Goal: Leave review/rating: Share an evaluation or opinion about a product, service, or content

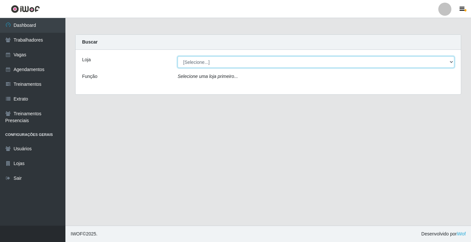
click at [193, 60] on select "[Selecione...] Edilicya Supermercado" at bounding box center [316, 61] width 277 height 11
select select "460"
click at [178, 56] on select "[Selecione...] Edilicya Supermercado" at bounding box center [316, 61] width 277 height 11
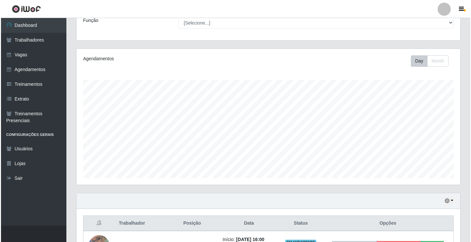
scroll to position [105, 0]
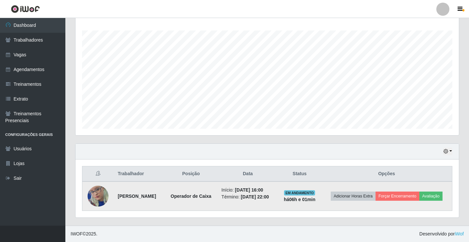
click at [438, 190] on td "Adicionar Horas Extra Forçar Encerramento Avaliação" at bounding box center [386, 195] width 131 height 29
click at [437, 197] on button "Avaliação" at bounding box center [431, 195] width 23 height 9
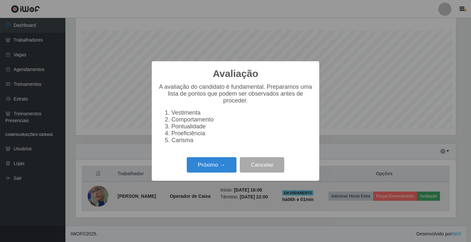
scroll to position [136, 380]
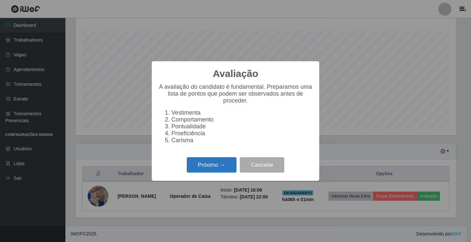
click at [214, 169] on button "Próximo →" at bounding box center [212, 164] width 50 height 15
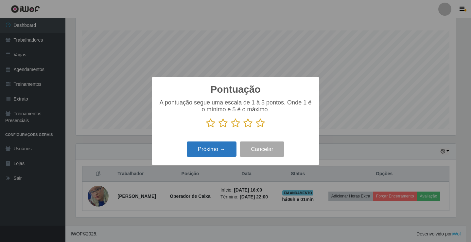
scroll to position [326834, 326590]
click at [262, 124] on icon at bounding box center [260, 123] width 9 height 10
click at [256, 128] on input "radio" at bounding box center [256, 128] width 0 height 0
click at [229, 151] on button "Próximo →" at bounding box center [212, 148] width 50 height 15
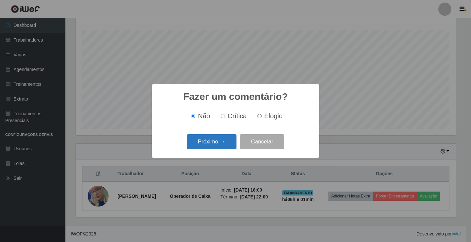
click at [228, 140] on button "Próximo →" at bounding box center [212, 141] width 50 height 15
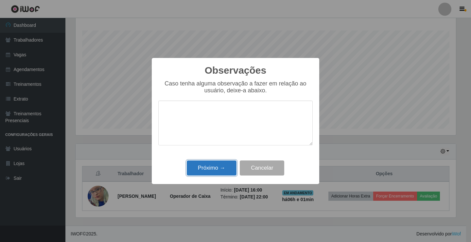
click at [224, 171] on button "Próximo →" at bounding box center [212, 167] width 50 height 15
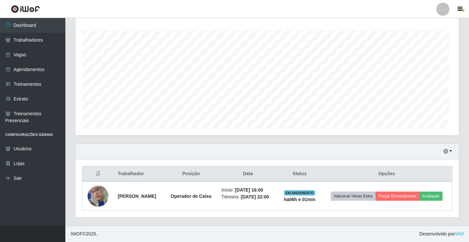
scroll to position [136, 384]
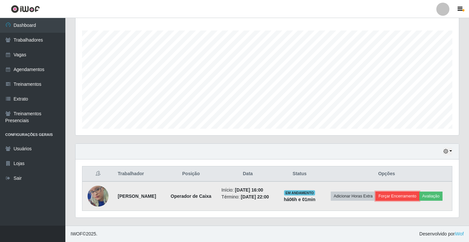
click at [418, 196] on button "Forçar Encerramento" at bounding box center [398, 195] width 44 height 9
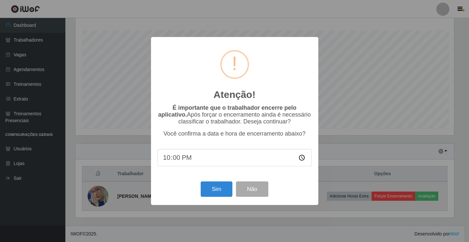
scroll to position [136, 380]
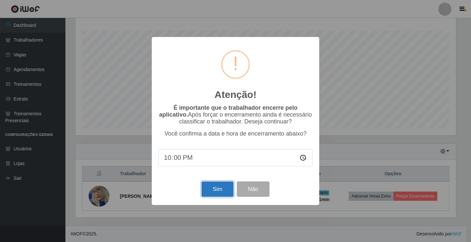
click at [228, 194] on button "Sim" at bounding box center [217, 188] width 32 height 15
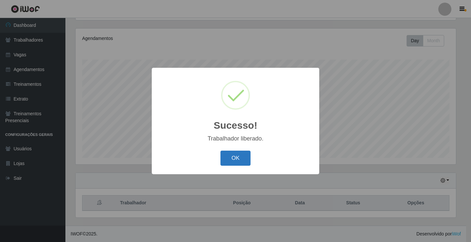
click at [250, 158] on button "OK" at bounding box center [235, 157] width 30 height 15
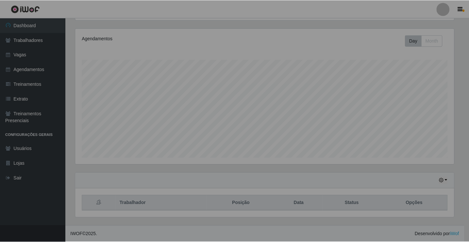
scroll to position [136, 384]
